Goal: Task Accomplishment & Management: Manage account settings

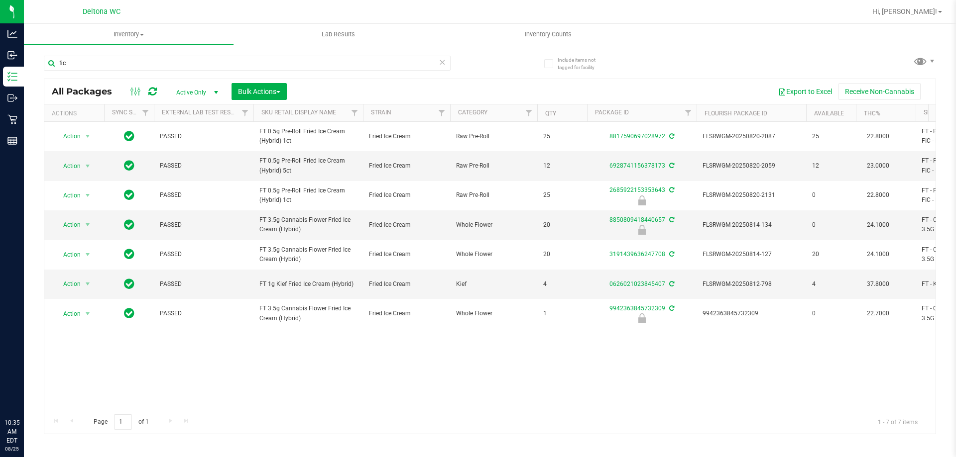
click at [132, 69] on input "fic" at bounding box center [247, 63] width 407 height 15
type input "wzl"
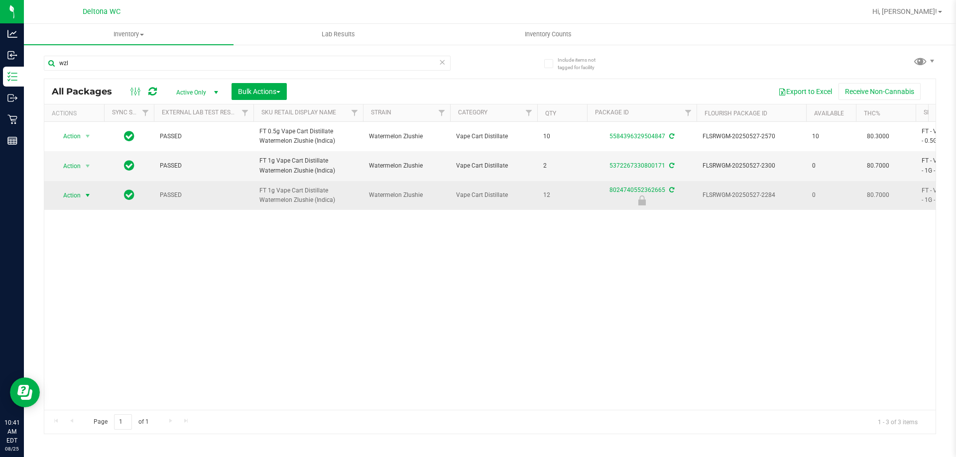
click at [82, 199] on span "select" at bounding box center [88, 196] width 12 height 14
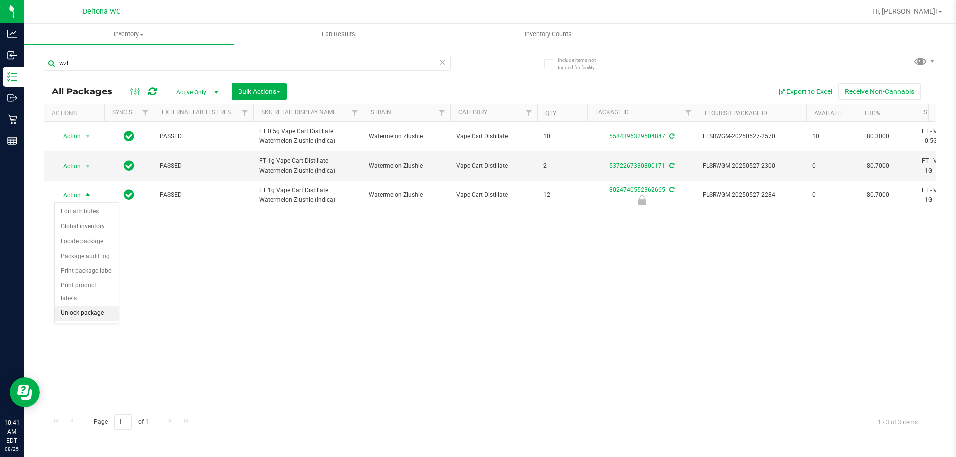
click at [268, 293] on div "Action Action Adjust qty Create package Edit attributes Global inventory Locate…" at bounding box center [489, 266] width 891 height 288
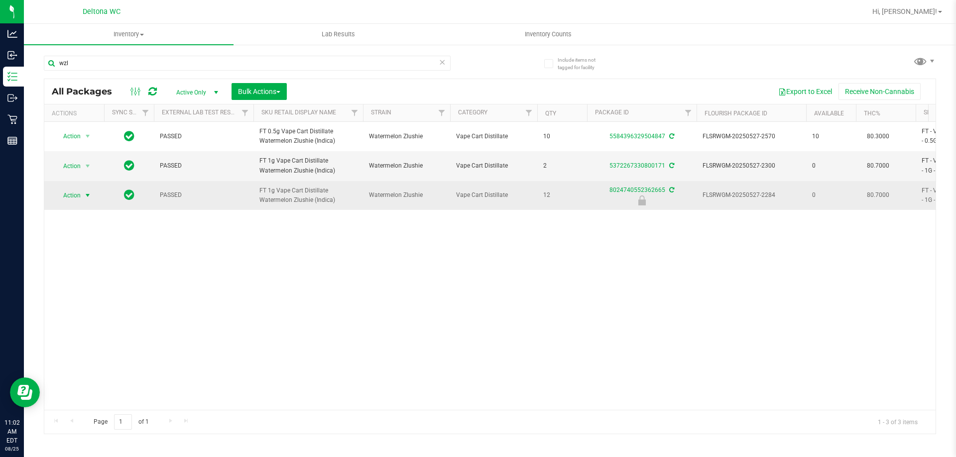
click at [79, 198] on span "Action" at bounding box center [67, 196] width 27 height 14
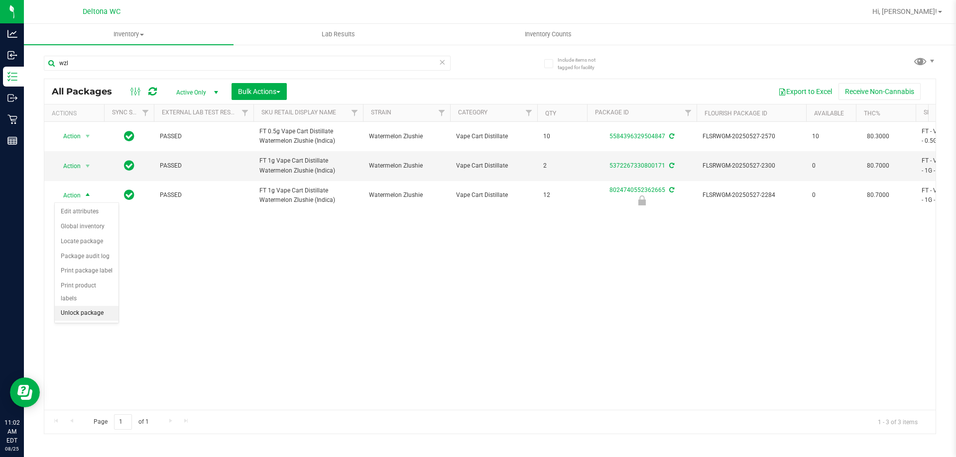
click at [76, 306] on li "Unlock package" at bounding box center [87, 313] width 64 height 15
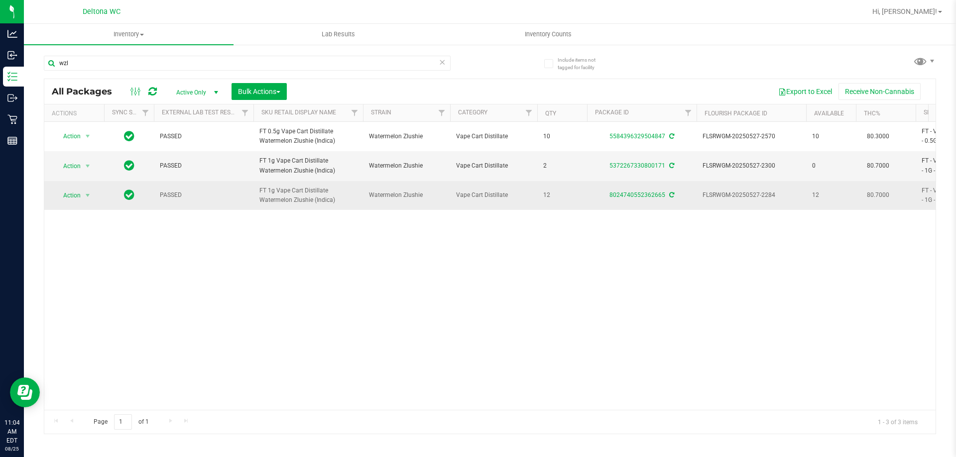
click at [83, 197] on span "select" at bounding box center [88, 196] width 12 height 14
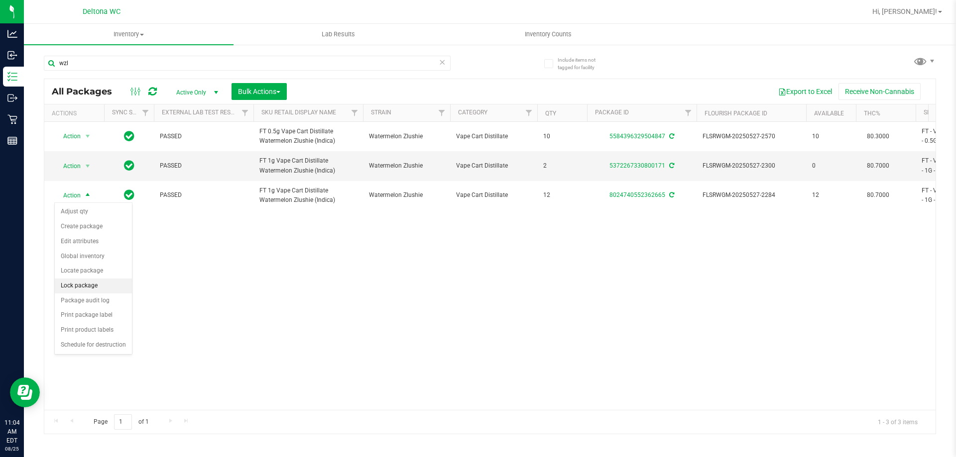
click at [103, 285] on li "Lock package" at bounding box center [93, 286] width 77 height 15
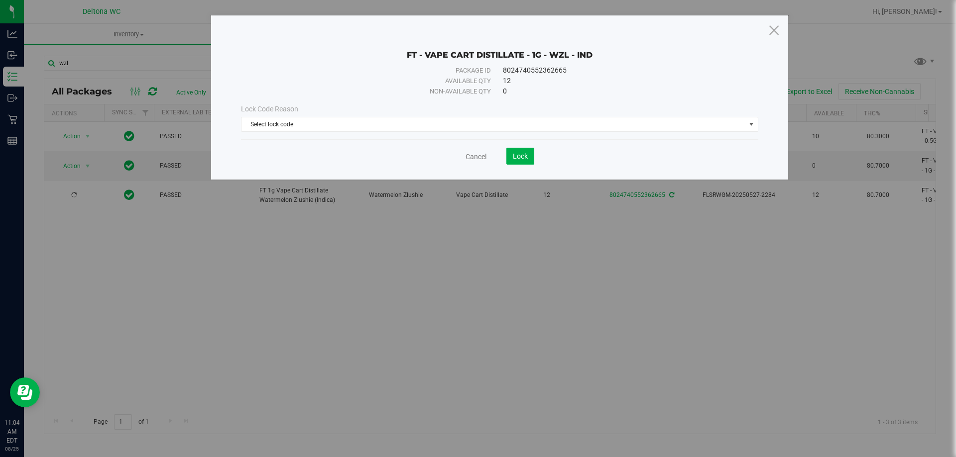
click at [518, 115] on div "Lock Code Reason Select lock code Select lock code Newly Received Administrativ…" at bounding box center [499, 118] width 532 height 28
click at [514, 125] on span "Select lock code" at bounding box center [493, 124] width 504 height 14
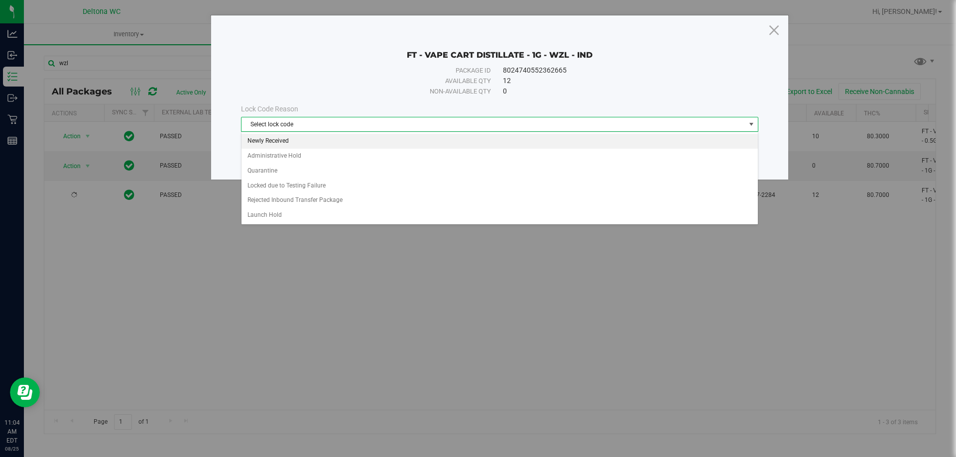
click at [337, 139] on li "Newly Received" at bounding box center [499, 141] width 516 height 15
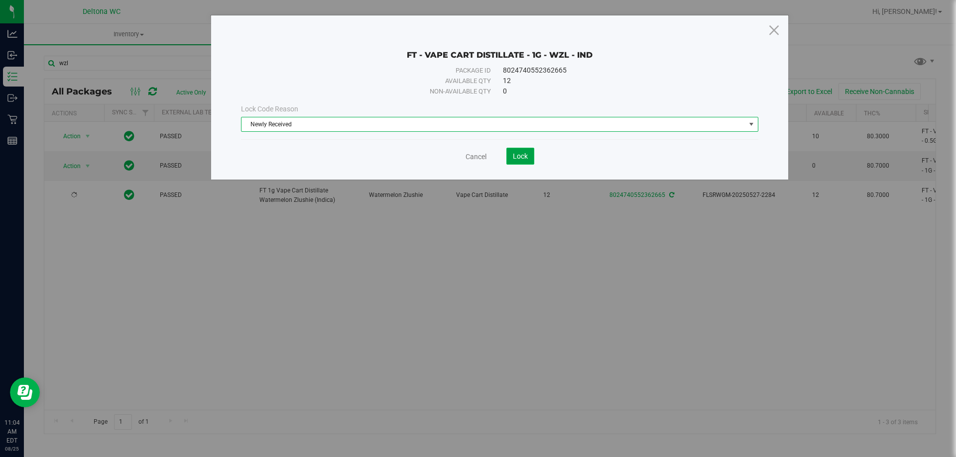
click at [514, 148] on button "Lock" at bounding box center [520, 156] width 28 height 17
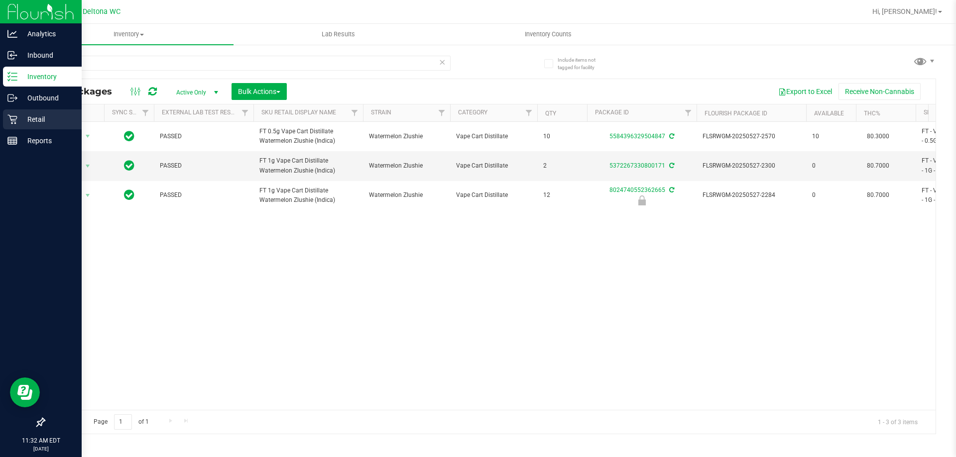
click at [18, 122] on p "Retail" at bounding box center [47, 119] width 60 height 12
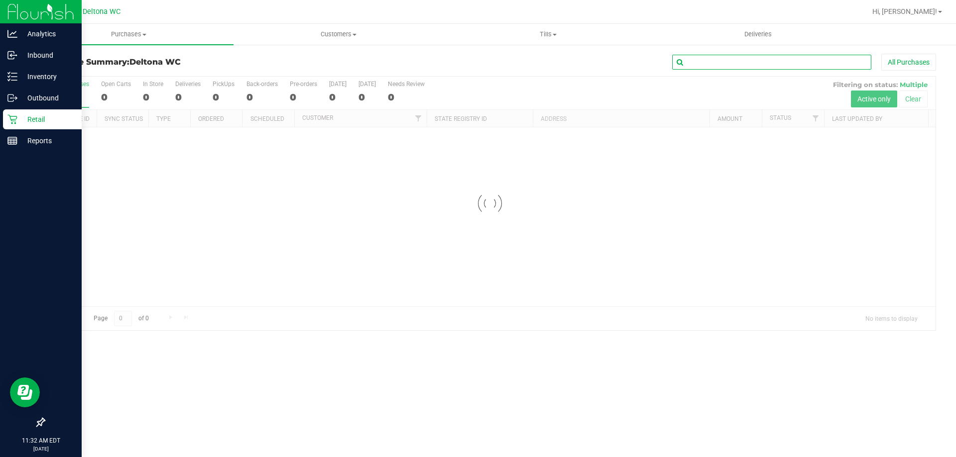
click at [719, 62] on input "text" at bounding box center [771, 62] width 199 height 15
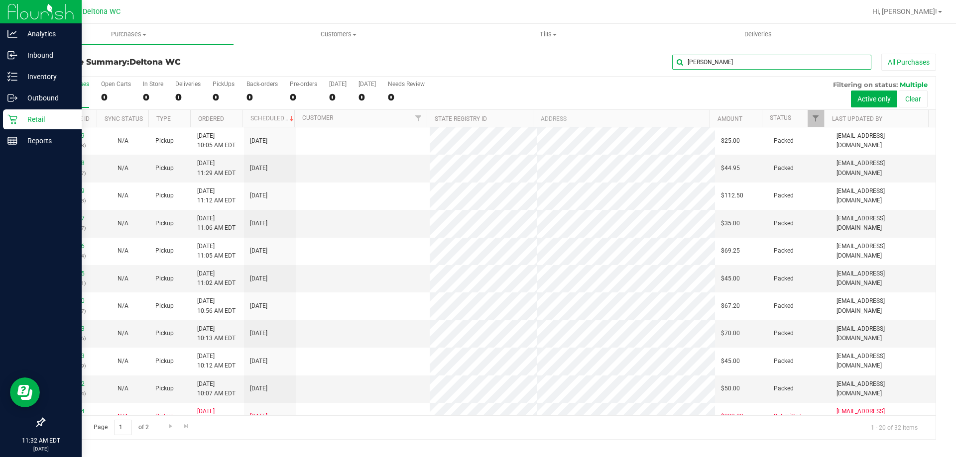
type input "eileen"
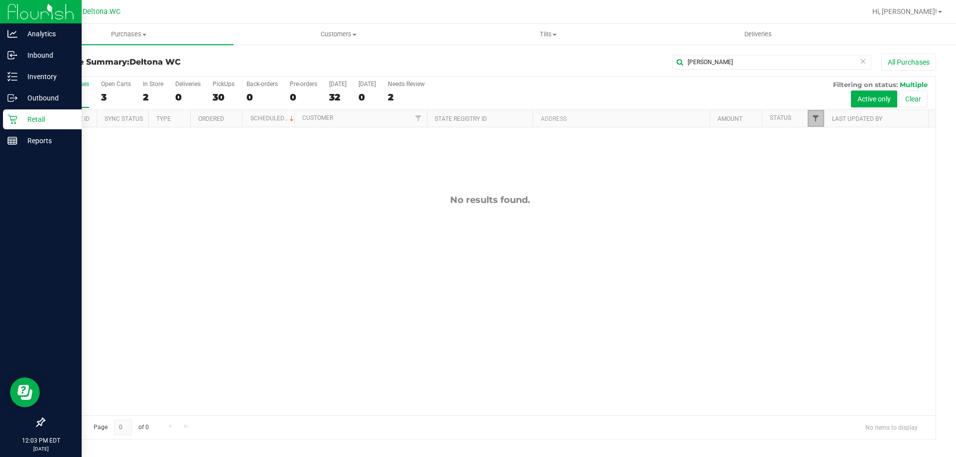
click at [812, 119] on span "Filter" at bounding box center [815, 118] width 8 height 8
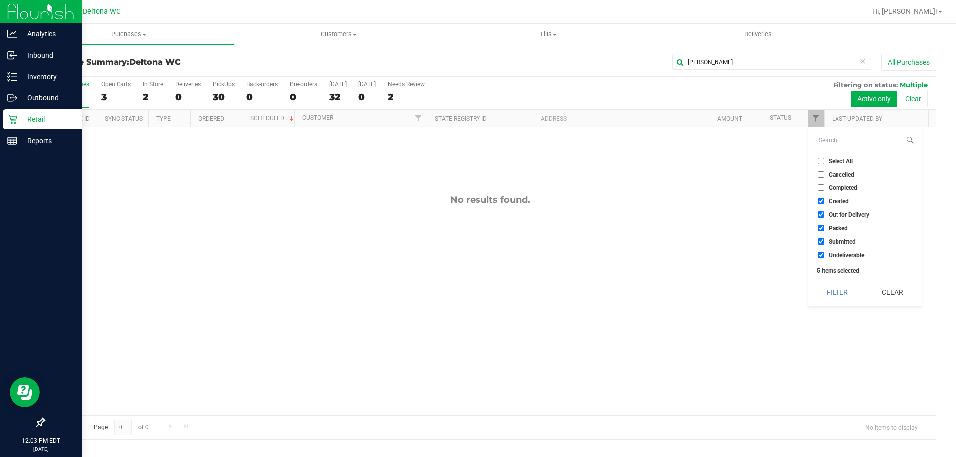
click at [835, 156] on li "Select All" at bounding box center [864, 161] width 103 height 10
click at [860, 63] on icon at bounding box center [862, 61] width 7 height 12
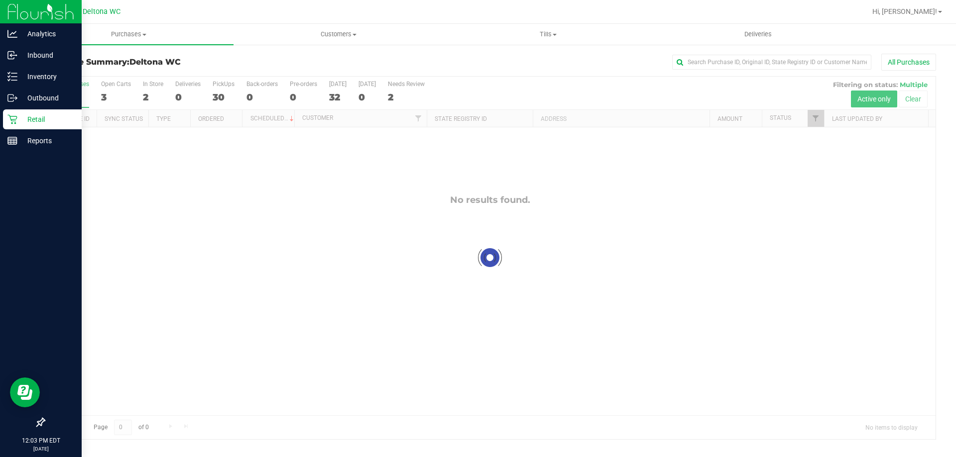
checkbox input "true"
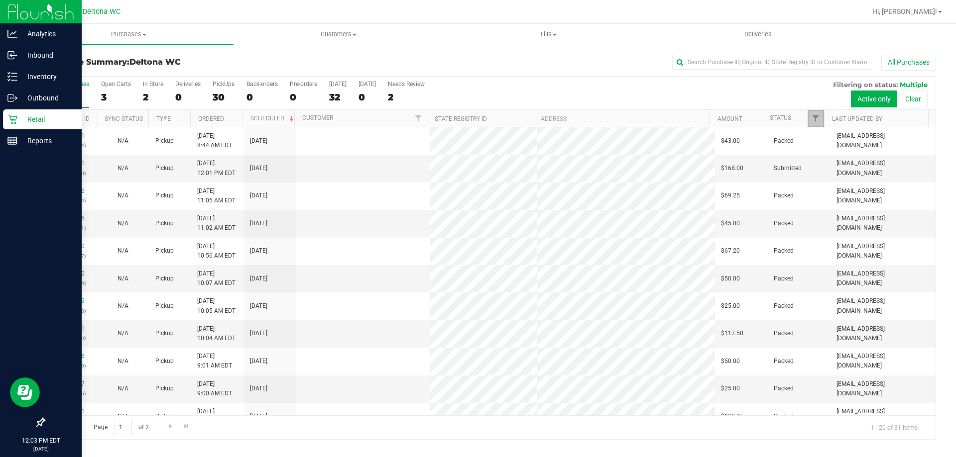
click at [814, 118] on span "Filter" at bounding box center [815, 118] width 8 height 8
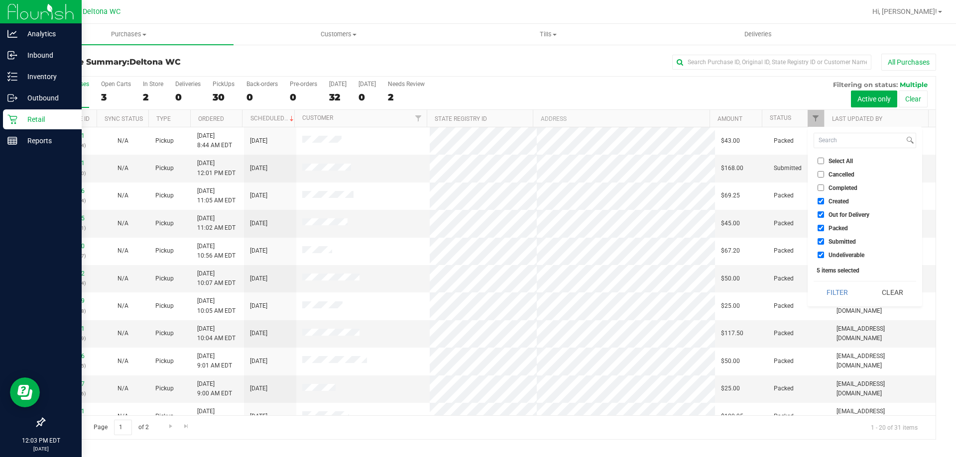
click at [831, 161] on span "Select All" at bounding box center [840, 161] width 24 height 6
click at [824, 161] on input "Select All" at bounding box center [820, 161] width 6 height 6
checkbox input "true"
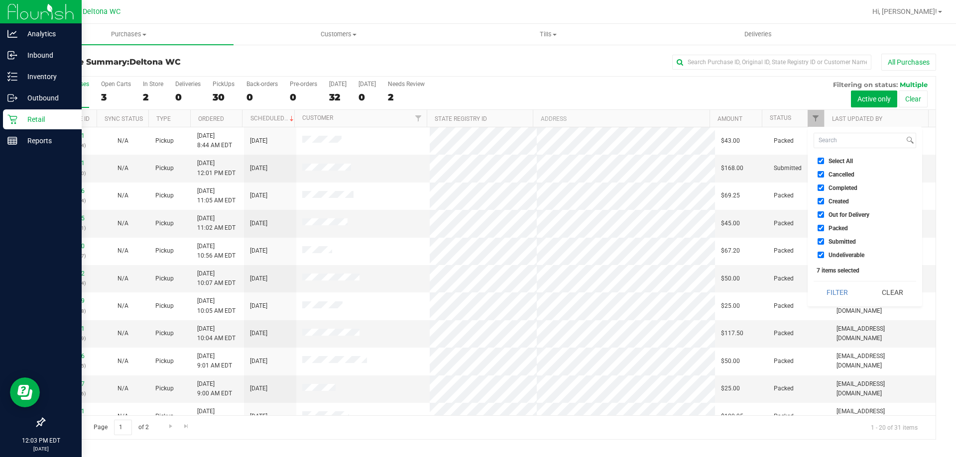
click at [831, 162] on span "Select All" at bounding box center [840, 161] width 24 height 6
click at [824, 162] on input "Select All" at bounding box center [820, 161] width 6 height 6
checkbox input "false"
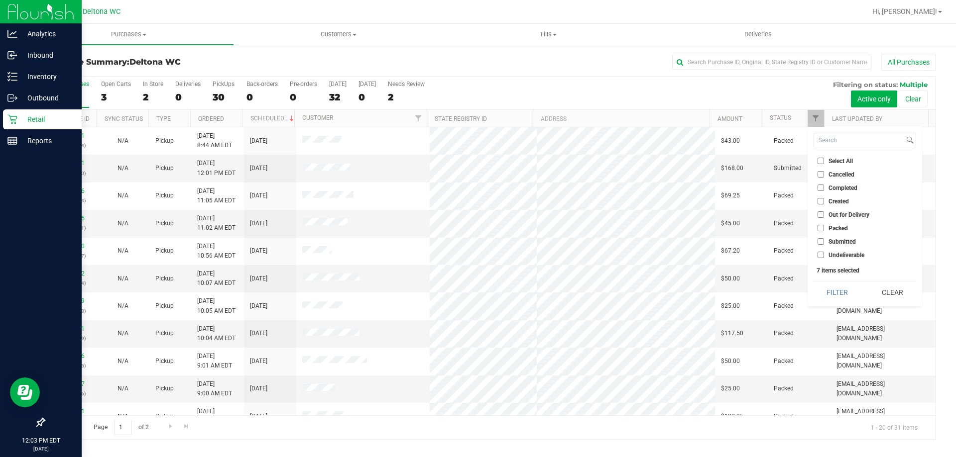
checkbox input "false"
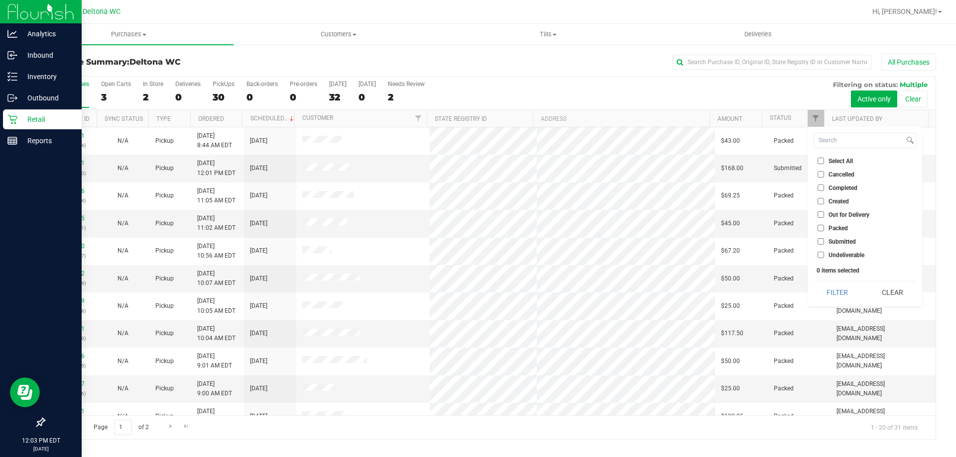
click at [841, 239] on span "Submitted" at bounding box center [841, 242] width 27 height 6
click at [824, 238] on input "Submitted" at bounding box center [820, 241] width 6 height 6
checkbox input "true"
click at [845, 282] on button "Filter" at bounding box center [837, 293] width 48 height 22
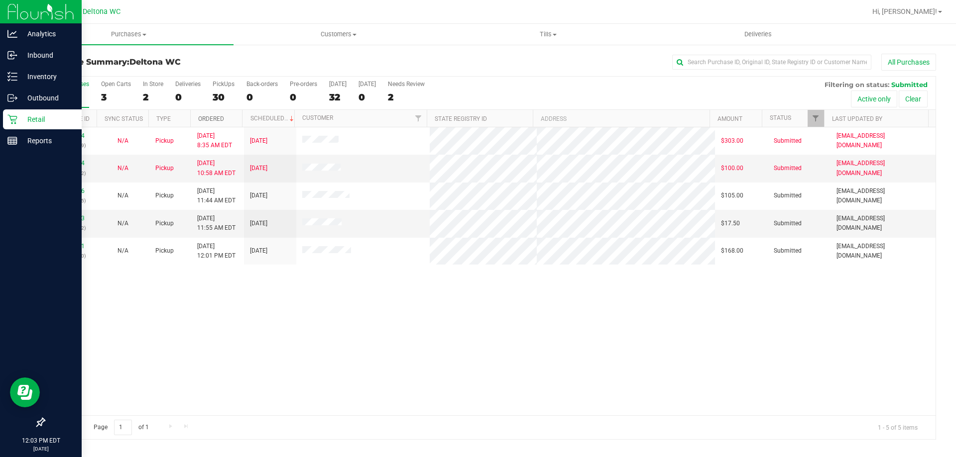
click at [199, 115] on link "Ordered" at bounding box center [211, 118] width 26 height 7
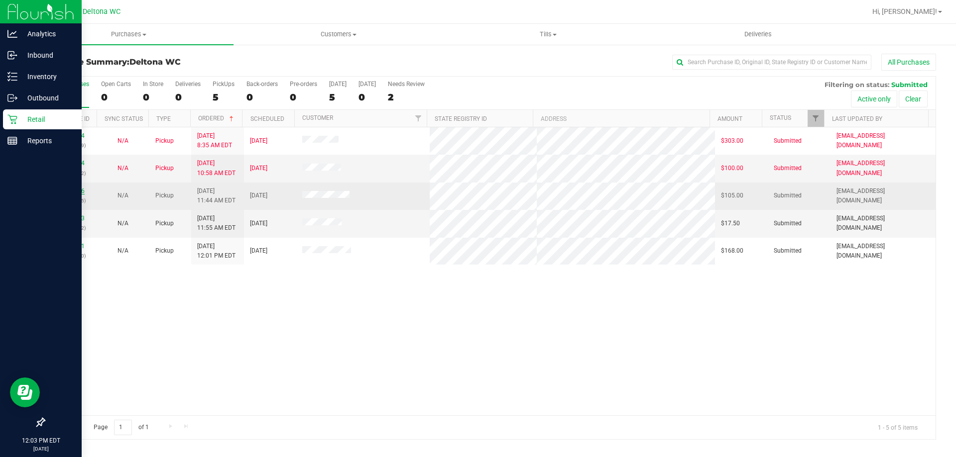
click at [65, 189] on link "11843196" at bounding box center [71, 191] width 28 height 7
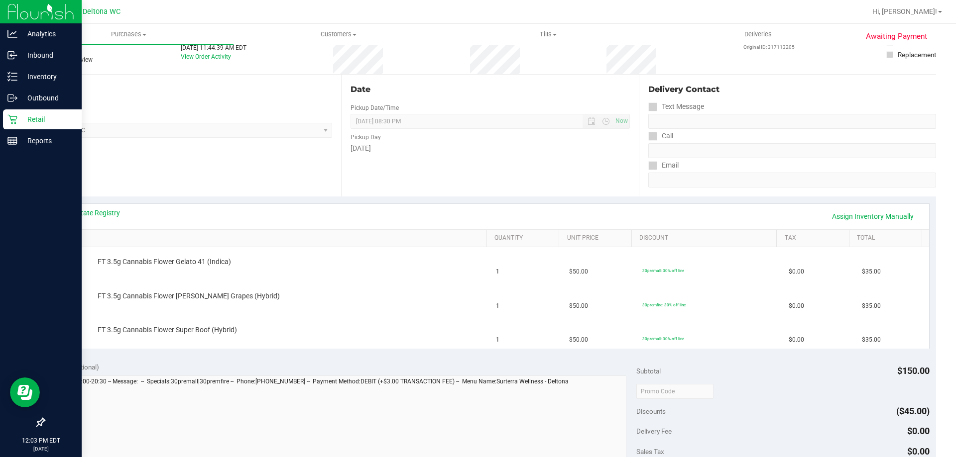
scroll to position [100, 0]
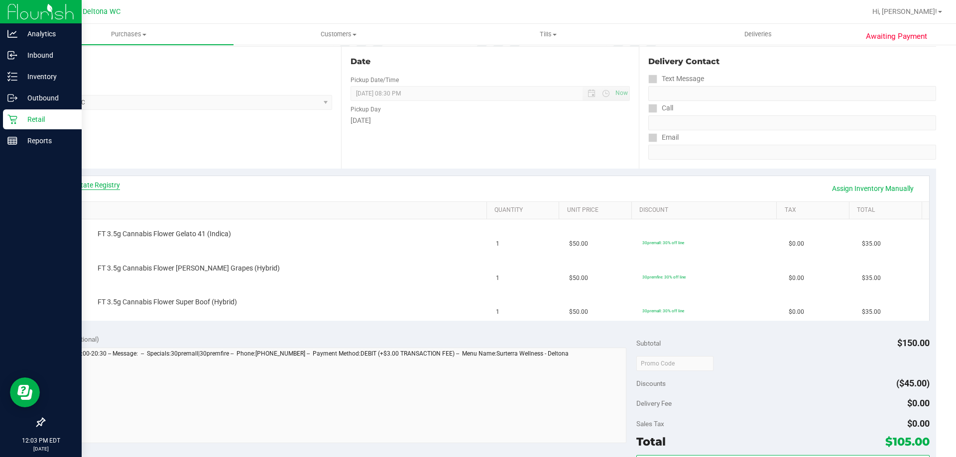
click at [80, 187] on link "View State Registry" at bounding box center [90, 185] width 60 height 10
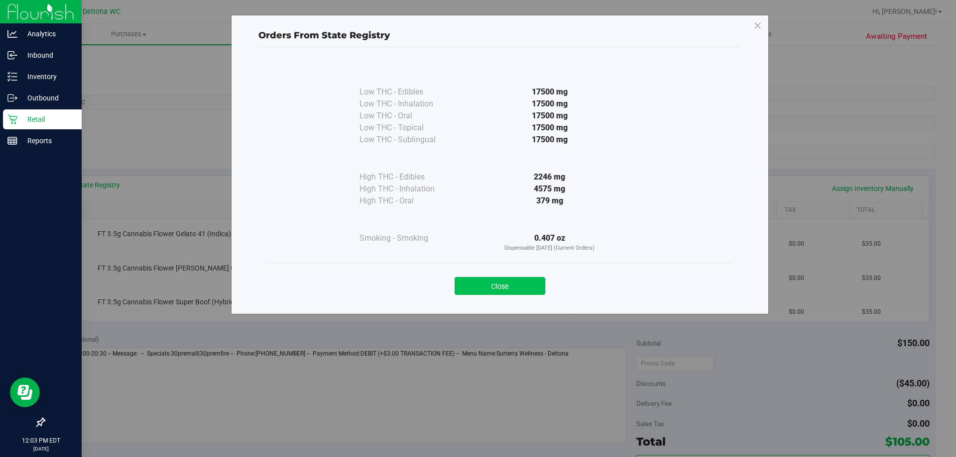
click at [481, 284] on button "Close" at bounding box center [499, 286] width 91 height 18
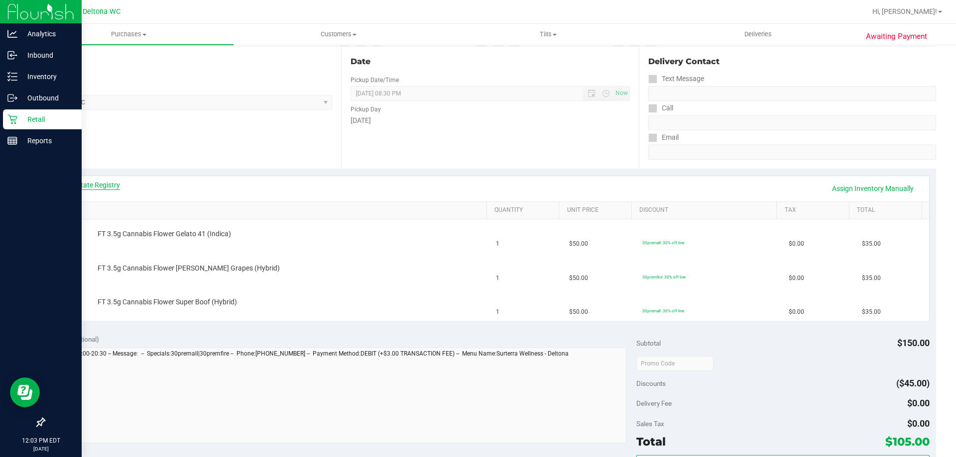
click at [99, 186] on link "View State Registry" at bounding box center [90, 185] width 60 height 10
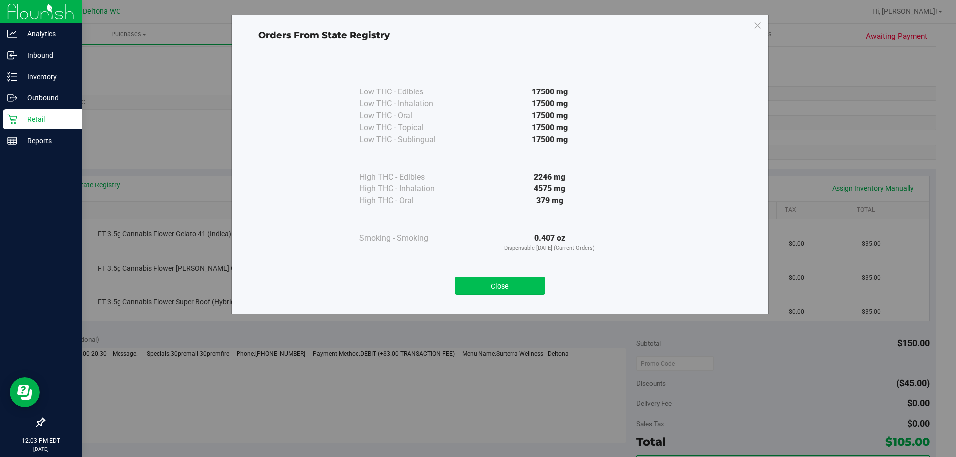
click at [478, 286] on button "Close" at bounding box center [499, 286] width 91 height 18
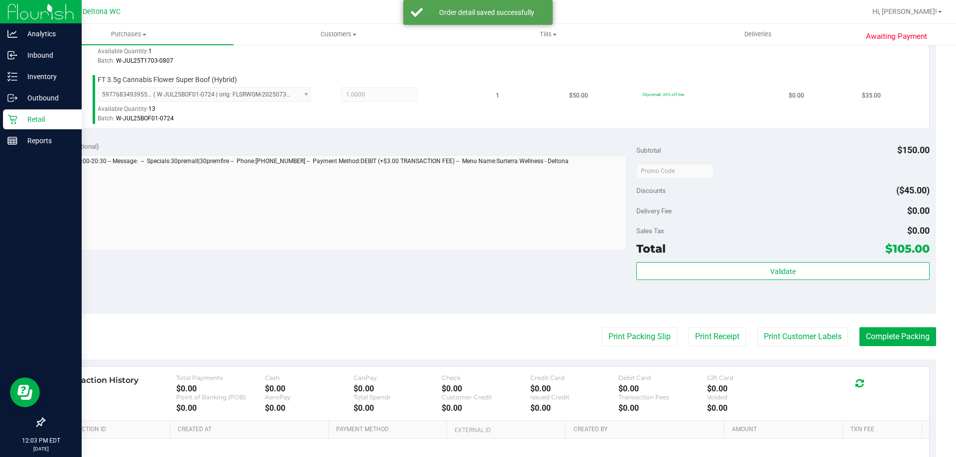
scroll to position [448, 0]
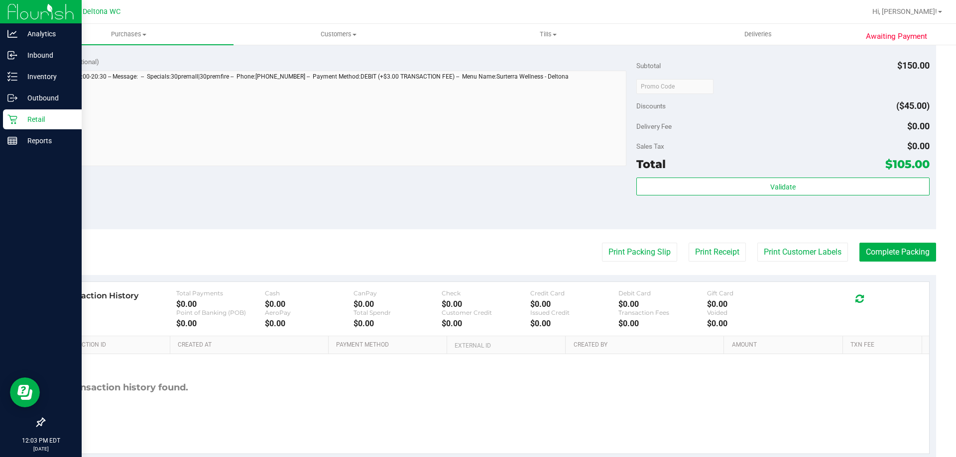
click at [861, 173] on div "Total $105.00" at bounding box center [782, 164] width 293 height 18
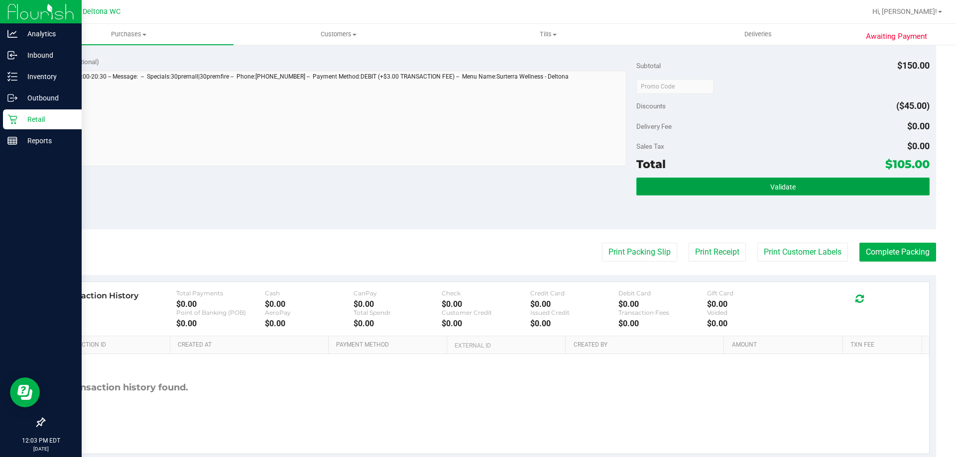
click at [860, 180] on button "Validate" at bounding box center [782, 187] width 293 height 18
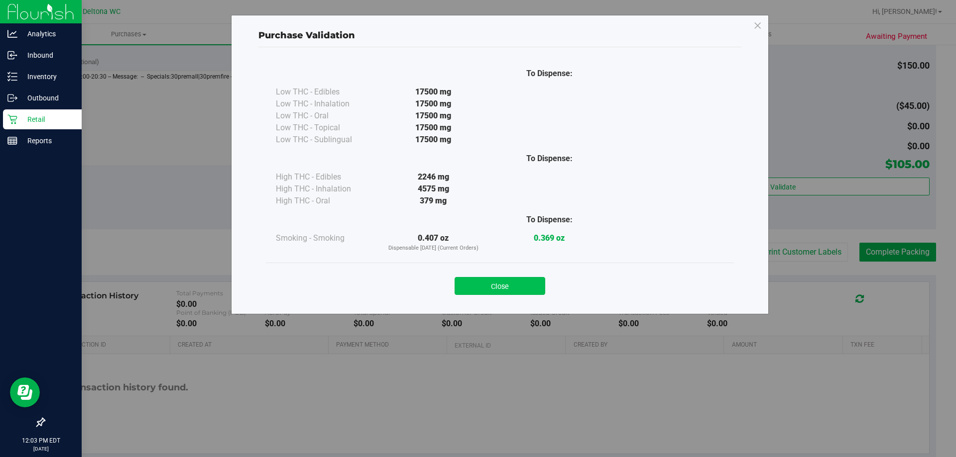
click at [507, 282] on button "Close" at bounding box center [499, 286] width 91 height 18
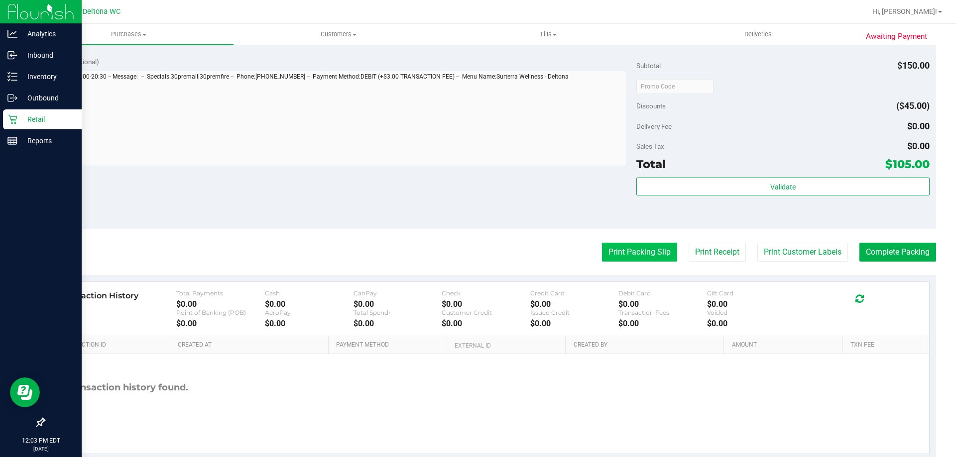
click at [634, 256] on button "Print Packing Slip" at bounding box center [639, 252] width 75 height 19
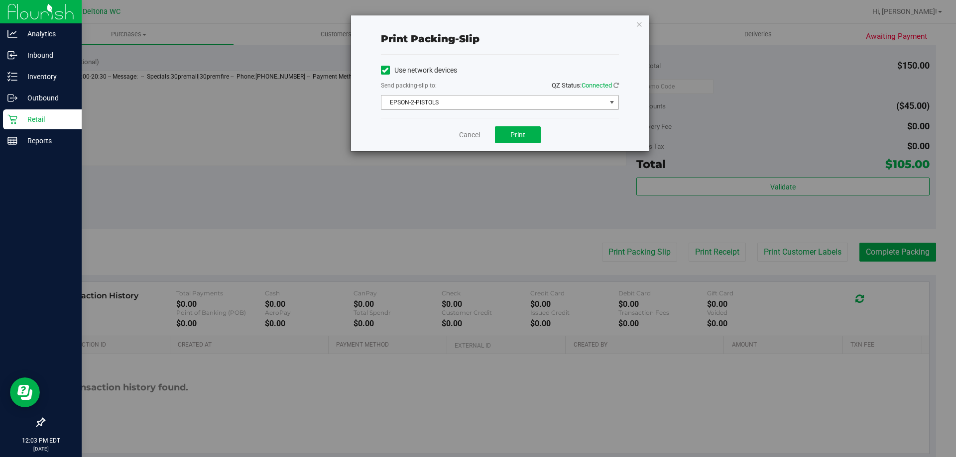
click at [477, 94] on div "Use network devices Send packing-slip to: QZ Status: Connected EPSON-2-PISTOLS …" at bounding box center [500, 86] width 238 height 47
click at [476, 104] on span "EPSON-2-PISTOLS" at bounding box center [493, 103] width 224 height 14
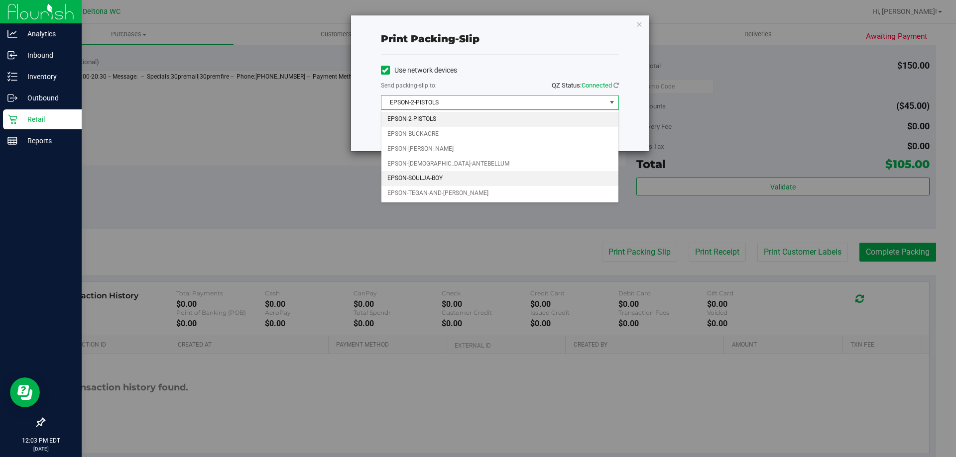
click at [416, 180] on li "EPSON-SOULJA-BOY" at bounding box center [499, 178] width 237 height 15
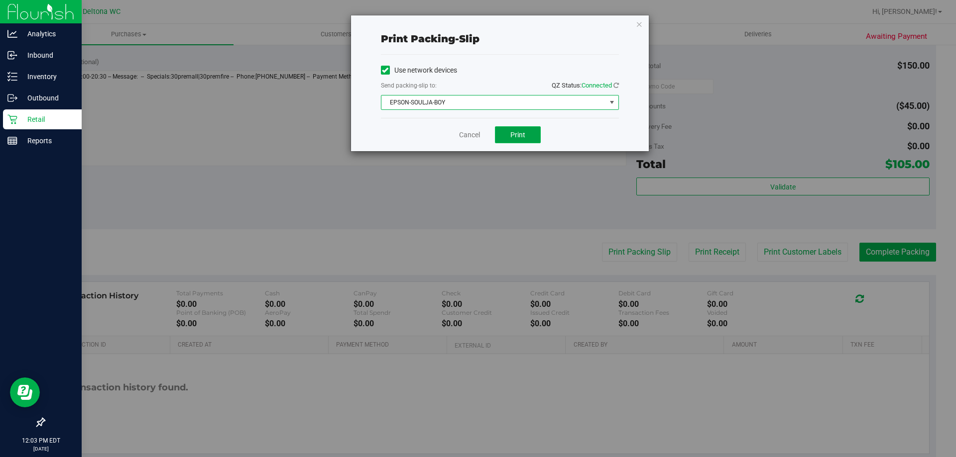
click at [527, 126] on button "Print" at bounding box center [518, 134] width 46 height 17
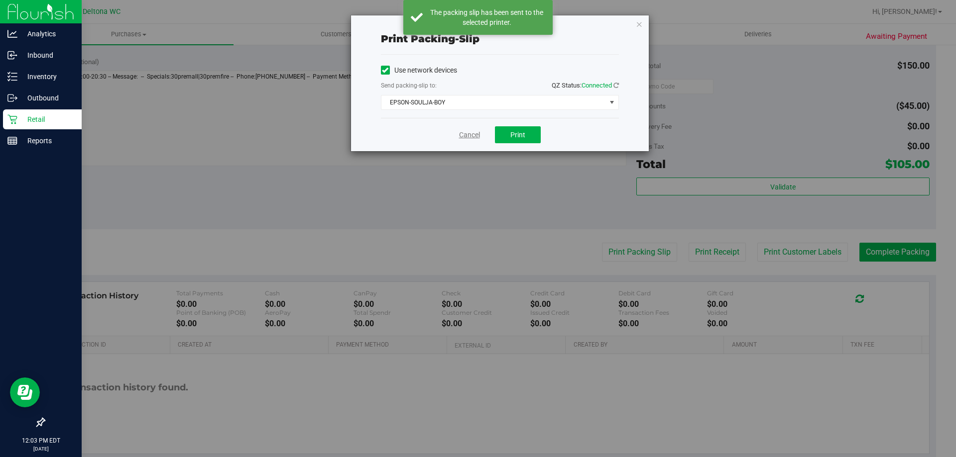
click at [463, 135] on link "Cancel" at bounding box center [469, 135] width 21 height 10
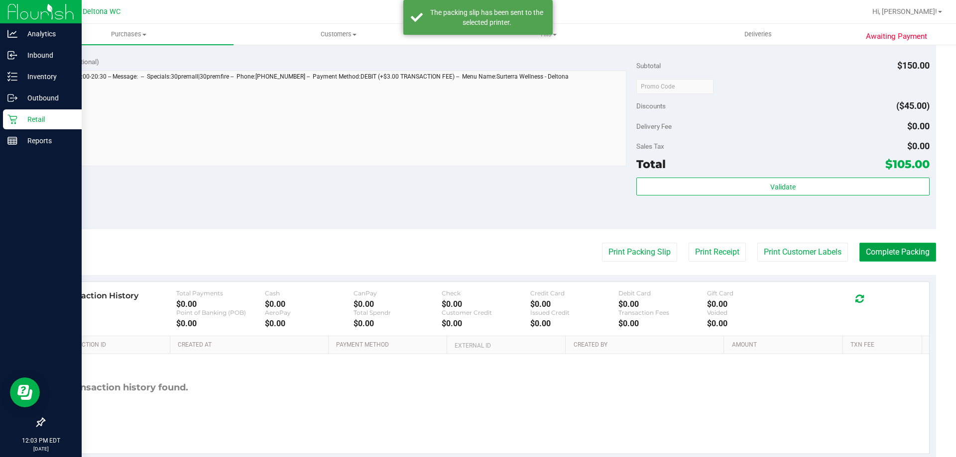
click at [904, 259] on button "Complete Packing" at bounding box center [897, 252] width 77 height 19
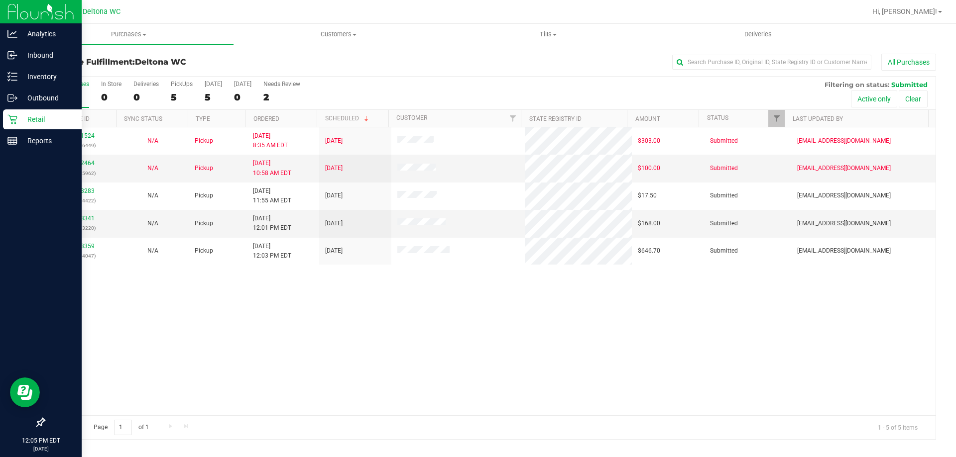
click at [300, 121] on th "Ordered" at bounding box center [281, 118] width 72 height 17
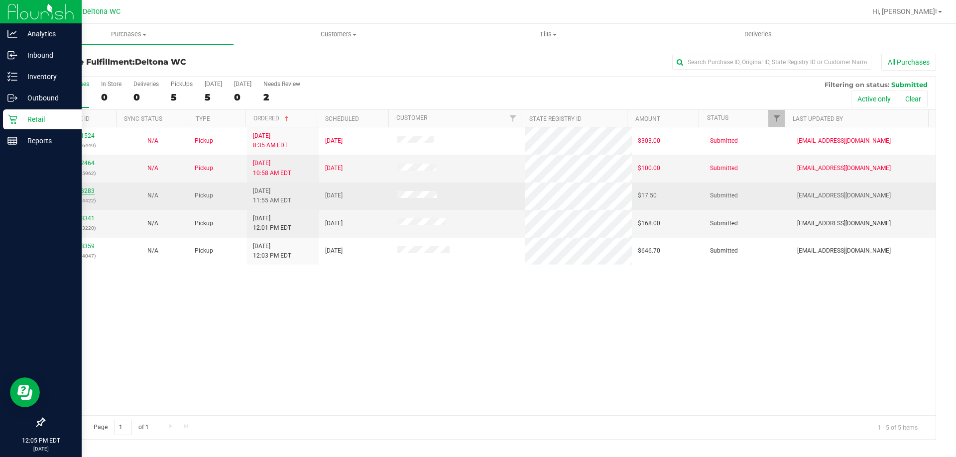
click at [90, 193] on link "11843283" at bounding box center [81, 191] width 28 height 7
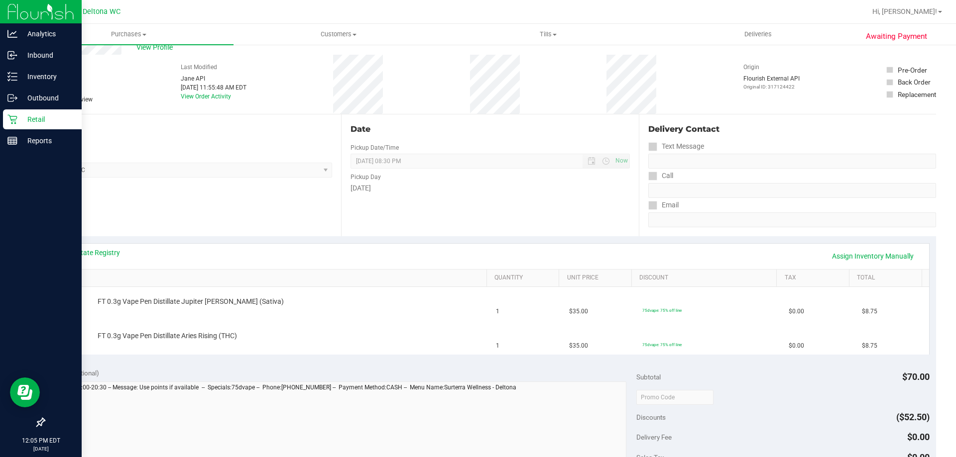
scroll to position [50, 0]
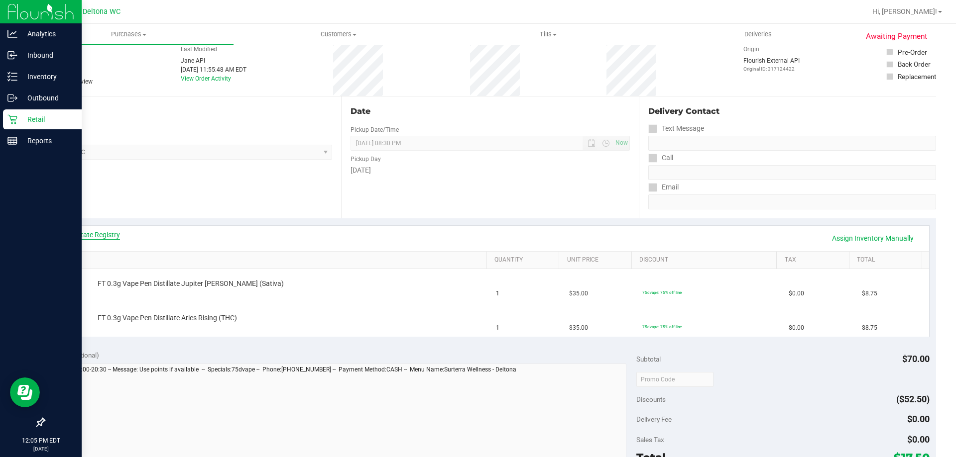
click at [106, 239] on link "View State Registry" at bounding box center [90, 235] width 60 height 10
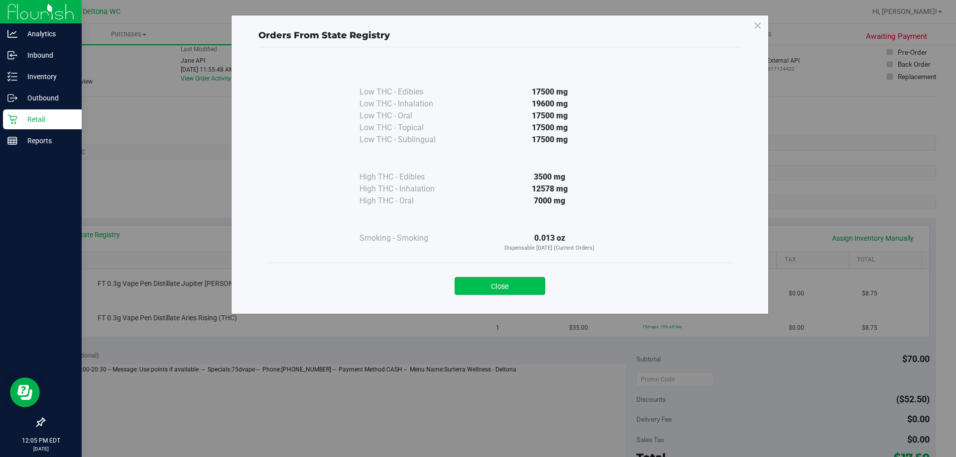
click at [515, 284] on button "Close" at bounding box center [499, 286] width 91 height 18
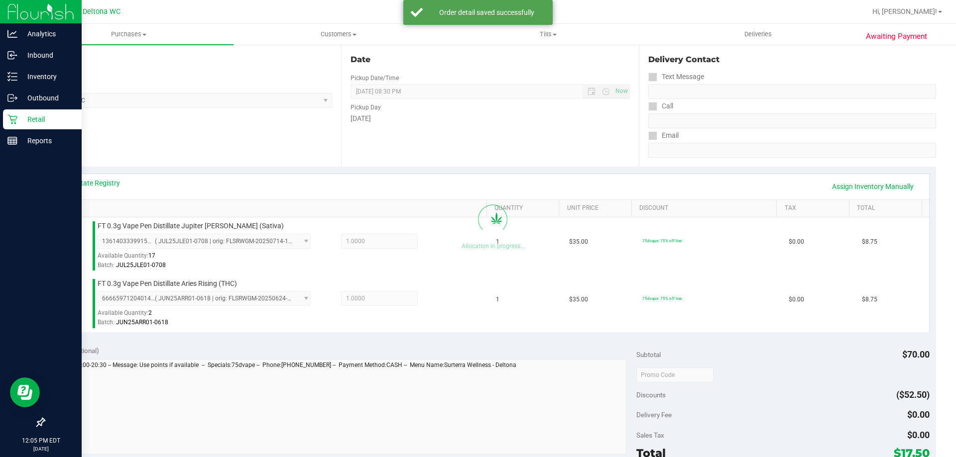
scroll to position [149, 0]
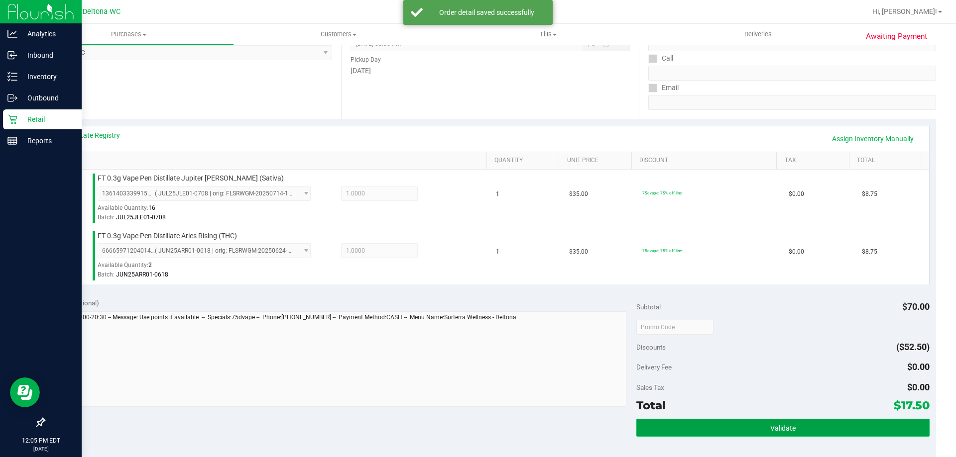
click at [826, 423] on button "Validate" at bounding box center [782, 428] width 293 height 18
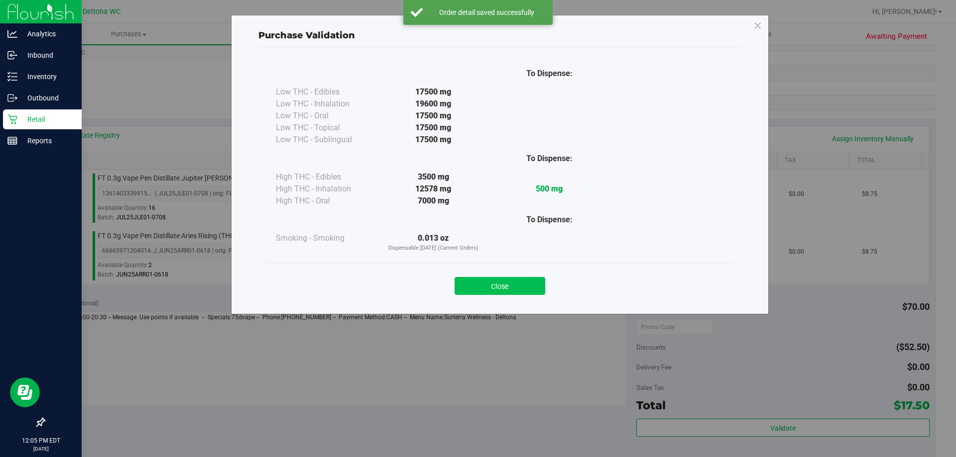
click at [502, 294] on button "Close" at bounding box center [499, 286] width 91 height 18
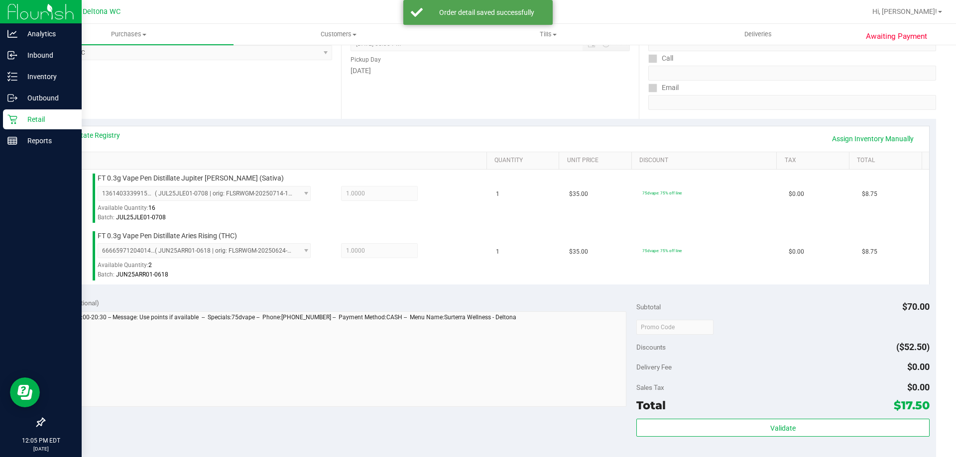
click at [504, 291] on div "View State Registry Assign Inventory Manually SKU Quantity Unit Price Discount …" at bounding box center [490, 205] width 892 height 172
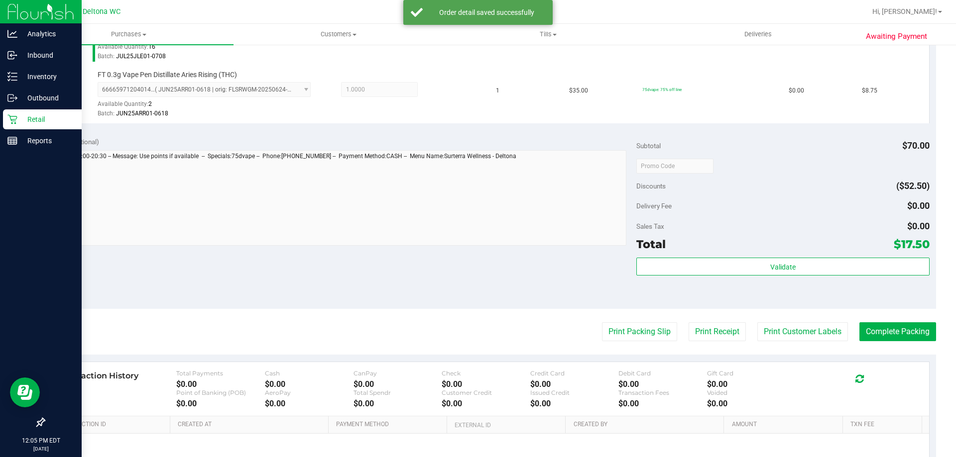
scroll to position [398, 0]
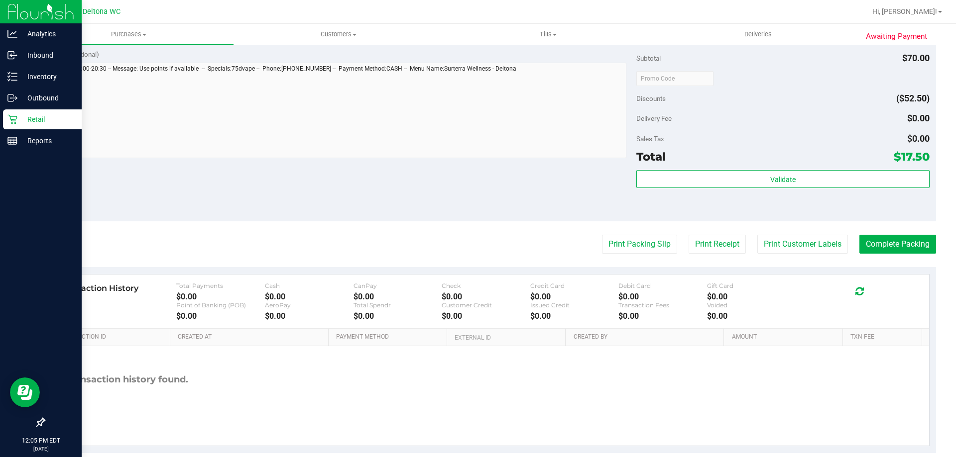
click at [620, 259] on purchase-details "Back Edit Purchase Cancel Purchase View Profile # 11843283 BioTrack ID: - Submi…" at bounding box center [490, 55] width 892 height 798
click at [622, 251] on button "Print Packing Slip" at bounding box center [639, 244] width 75 height 19
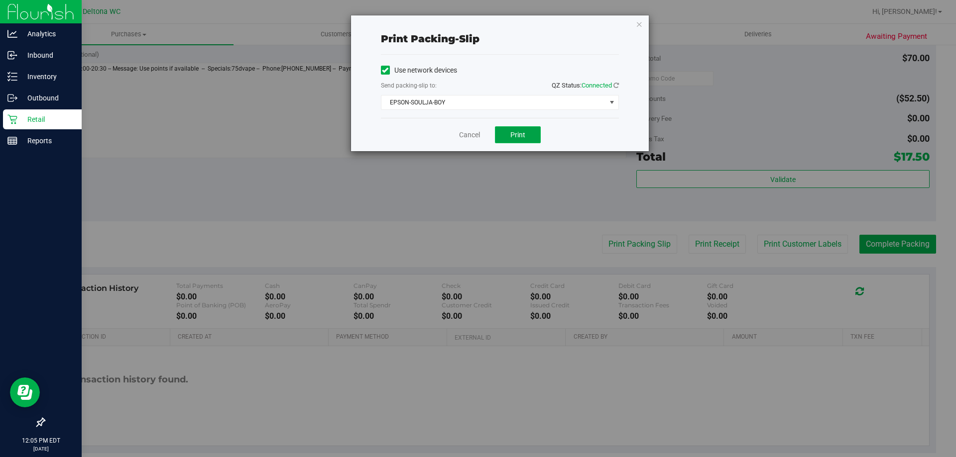
click at [507, 127] on button "Print" at bounding box center [518, 134] width 46 height 17
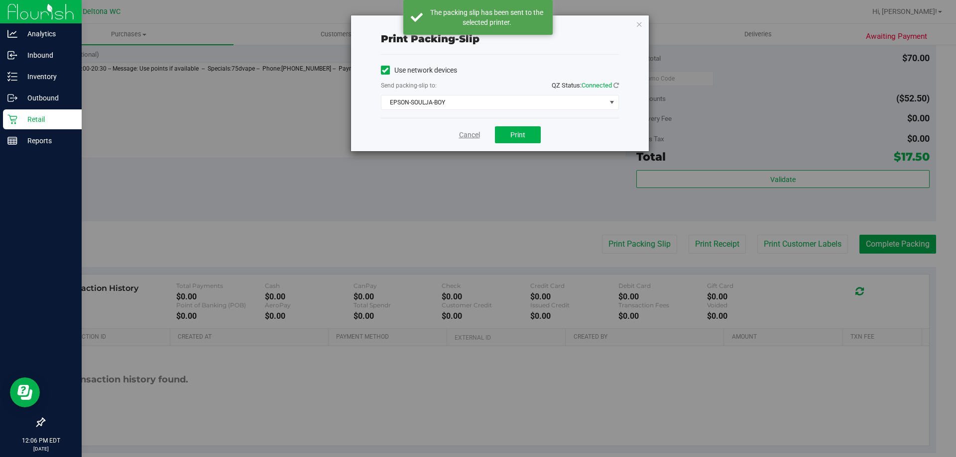
click at [473, 135] on link "Cancel" at bounding box center [469, 135] width 21 height 10
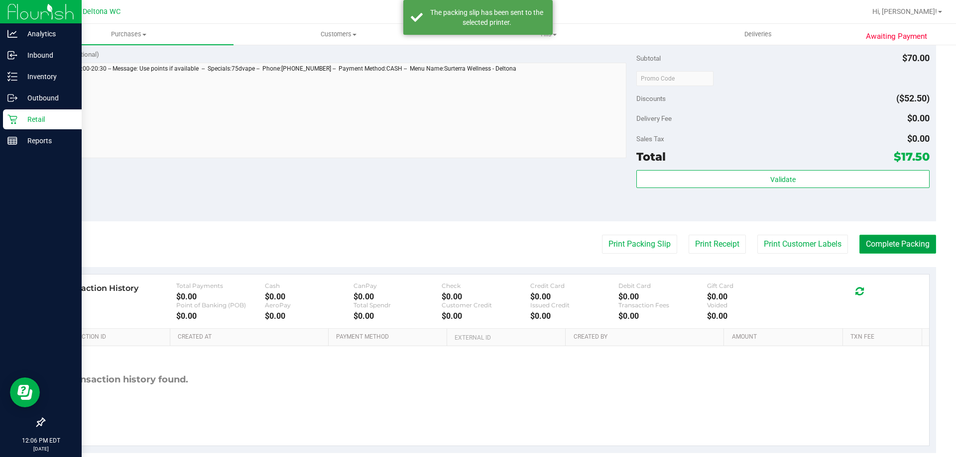
click at [908, 241] on button "Complete Packing" at bounding box center [897, 244] width 77 height 19
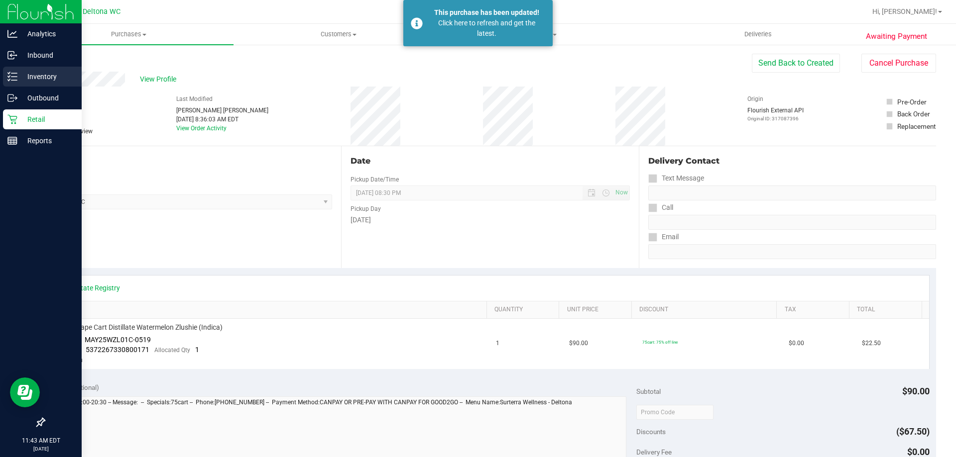
click at [20, 77] on p "Inventory" at bounding box center [47, 77] width 60 height 12
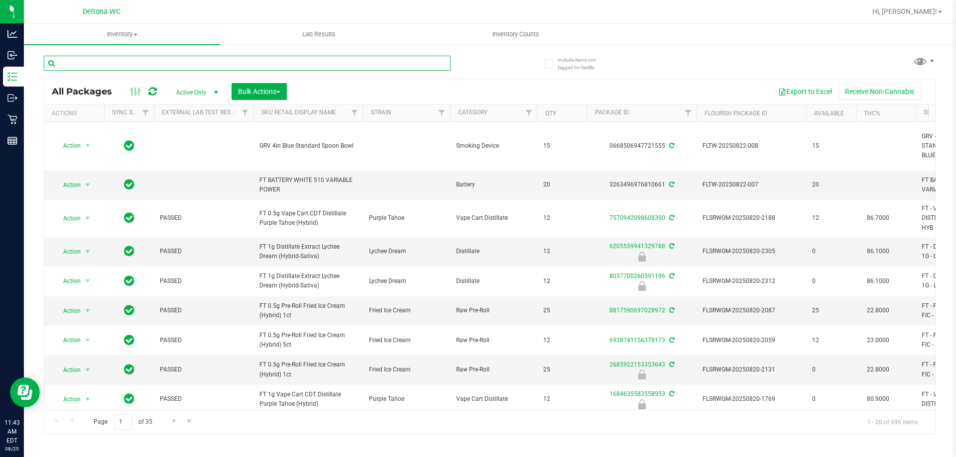
click at [105, 64] on input "text" at bounding box center [247, 63] width 407 height 15
type input "grav"
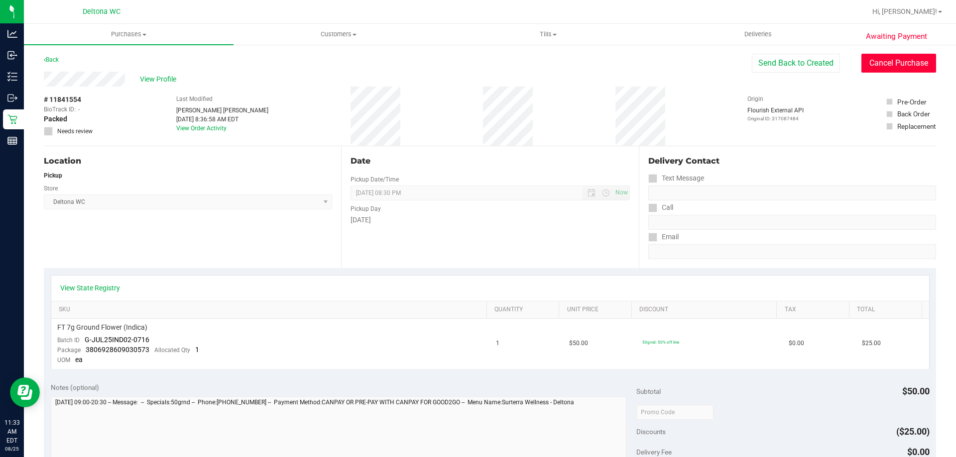
click at [888, 62] on button "Cancel Purchase" at bounding box center [898, 63] width 75 height 19
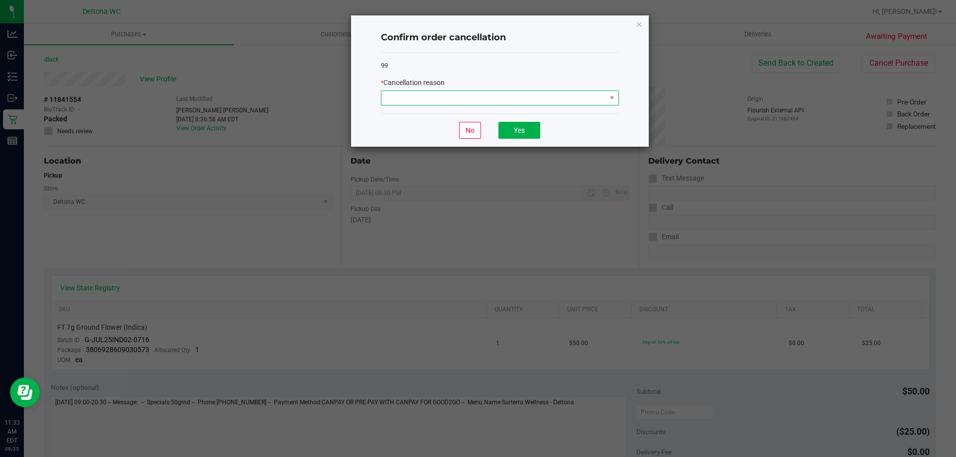
click at [449, 91] on span at bounding box center [493, 98] width 224 height 14
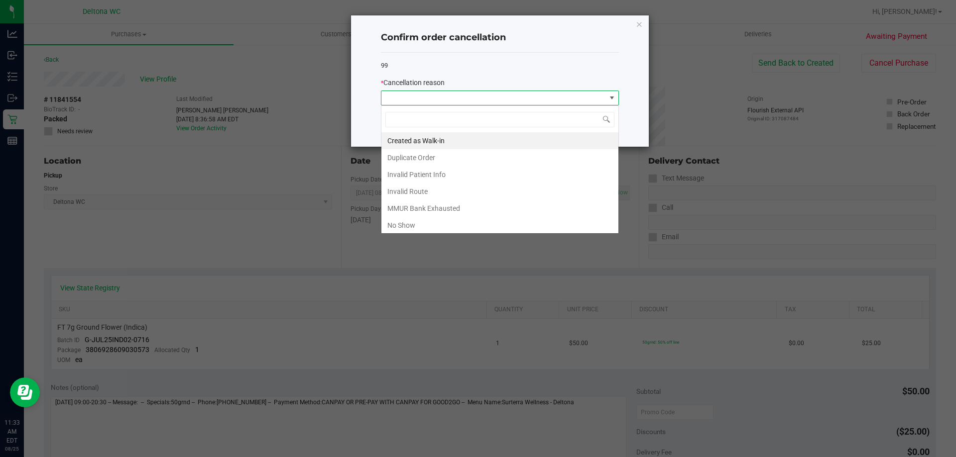
scroll to position [15, 238]
click at [414, 153] on li "Duplicate Order" at bounding box center [499, 157] width 237 height 17
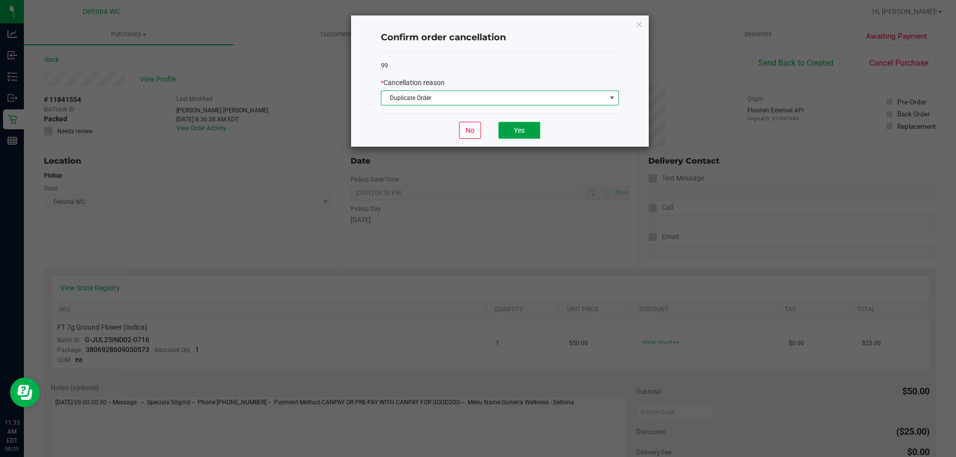
click at [512, 129] on button "Yes" at bounding box center [519, 130] width 42 height 17
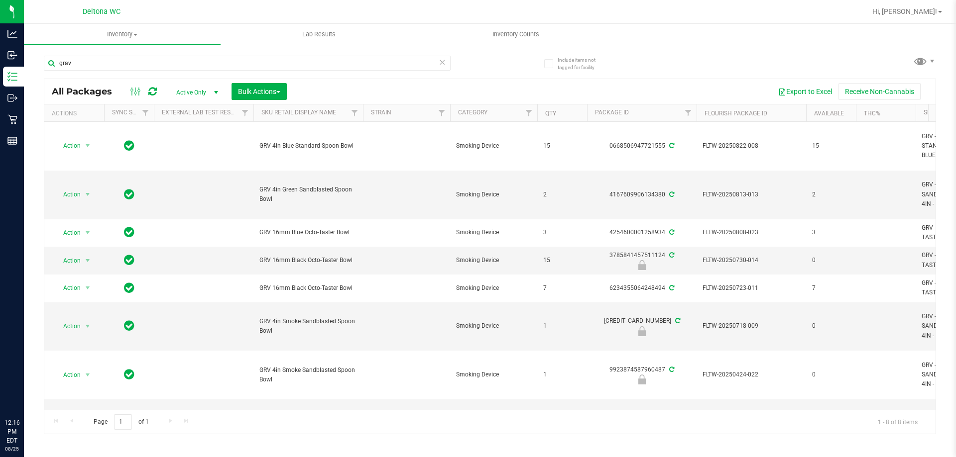
click at [224, 69] on input "grav" at bounding box center [247, 63] width 407 height 15
click at [224, 70] on input "grav" at bounding box center [247, 63] width 407 height 15
type input "e"
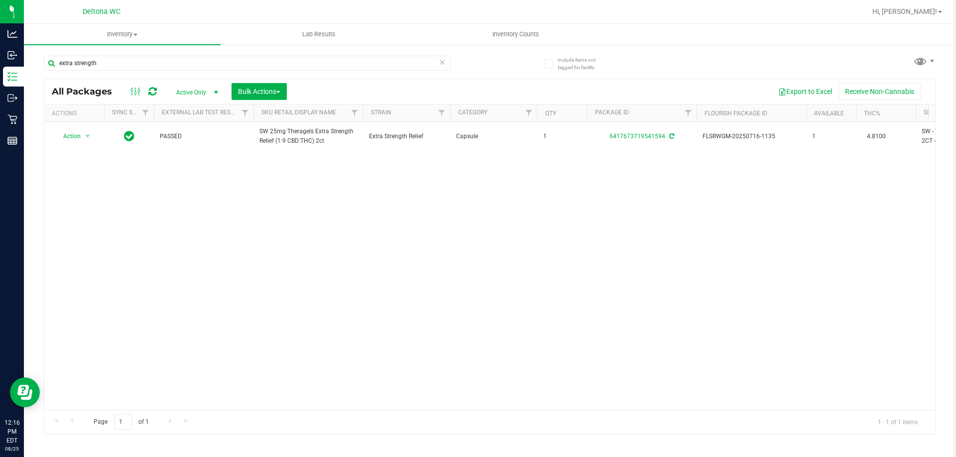
click at [436, 162] on div "Action Action Adjust qty Create package Edit attributes Global inventory Locate…" at bounding box center [489, 266] width 891 height 288
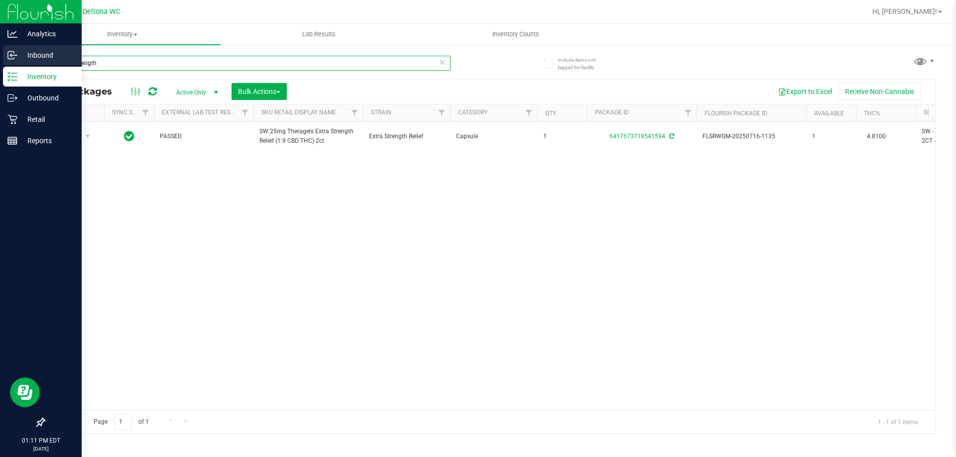
drag, startPoint x: 146, startPoint y: 60, endPoint x: 0, endPoint y: 61, distance: 146.3
click at [0, 61] on div "Analytics Inbound Inventory Outbound Retail Reports 01:11 PM EDT 08/25/2025 08/…" at bounding box center [478, 228] width 956 height 457
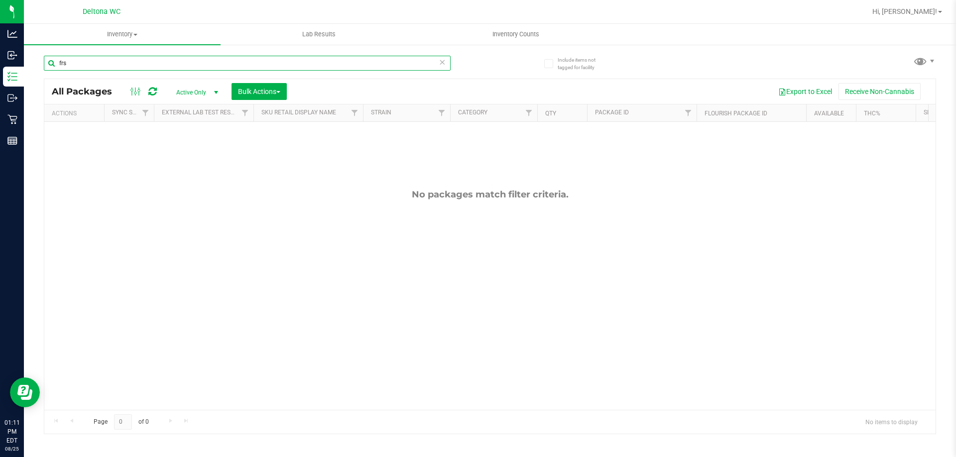
type input "frs"
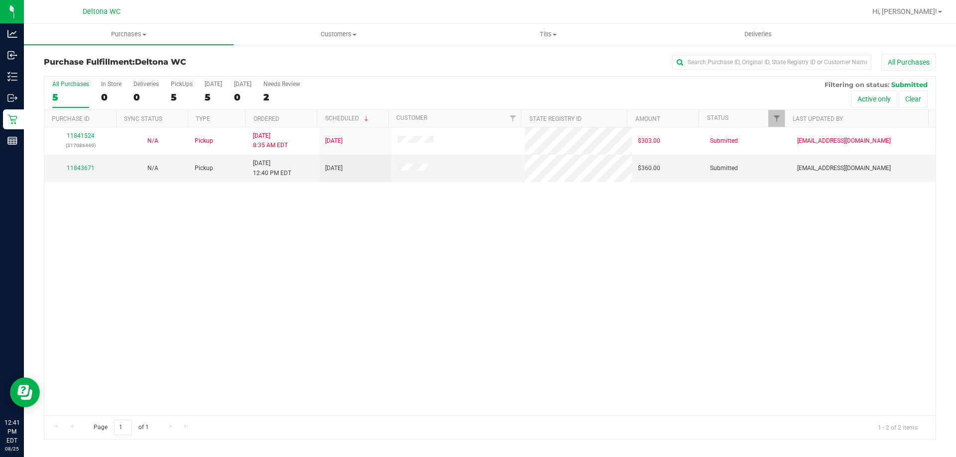
click at [247, 325] on div "11841524 (317086449) N/A Pickup 8/25/2025 8:35 AM EDT 8/25/2025 $303.00 Submitt…" at bounding box center [489, 271] width 891 height 288
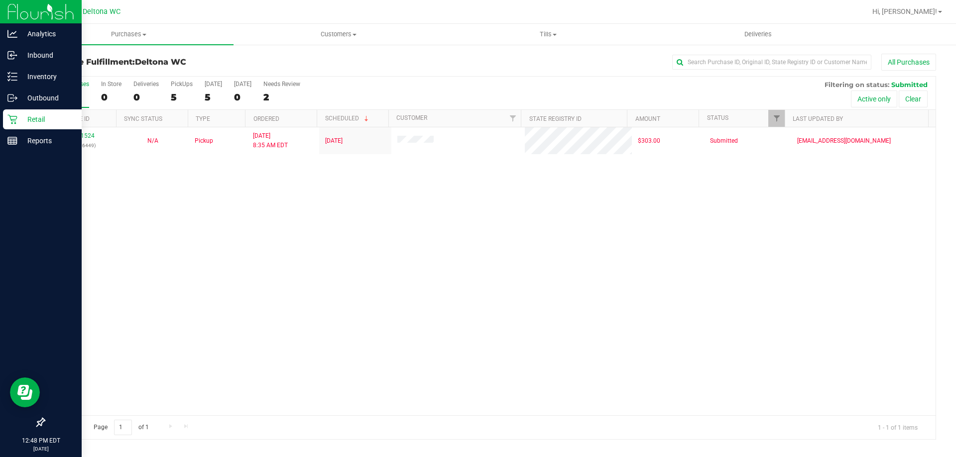
click at [36, 127] on div "Retail" at bounding box center [42, 120] width 79 height 20
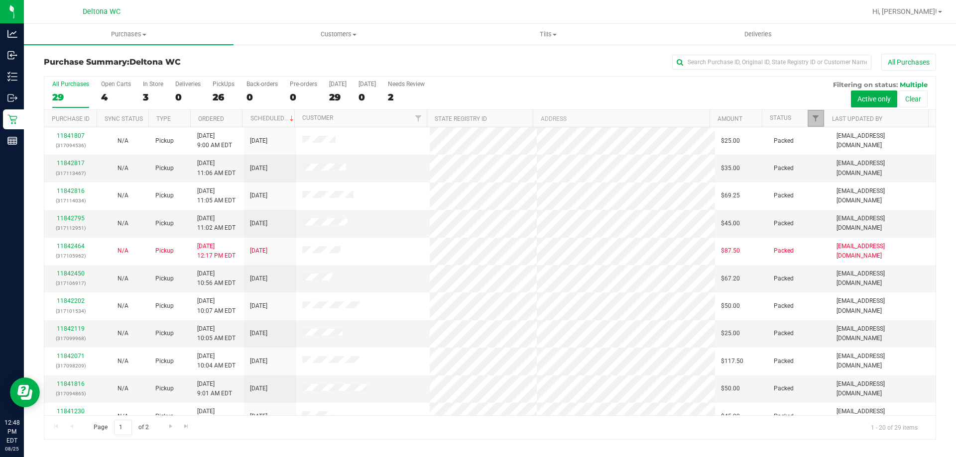
click at [816, 125] on link "Filter" at bounding box center [815, 118] width 16 height 17
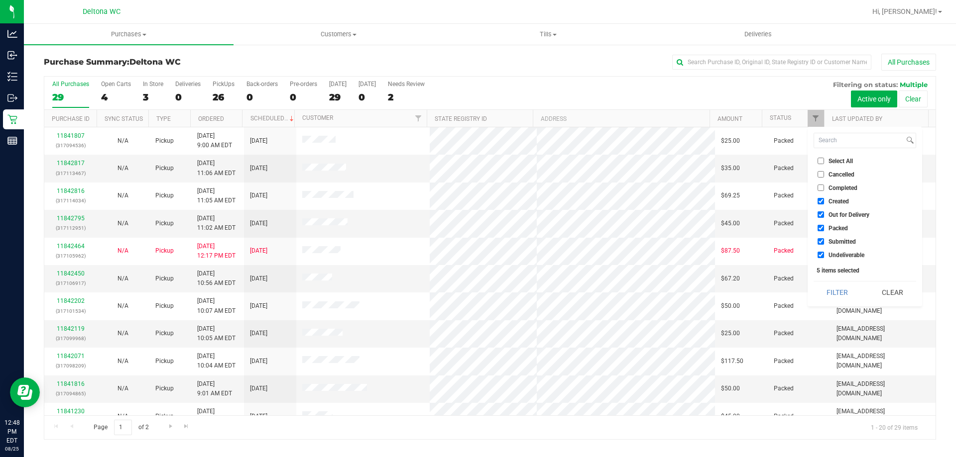
click at [822, 200] on input "Created" at bounding box center [820, 201] width 6 height 6
checkbox input "false"
click at [818, 215] on input "Out for Delivery" at bounding box center [820, 215] width 6 height 6
checkbox input "false"
click at [825, 227] on label "Packed" at bounding box center [832, 228] width 30 height 6
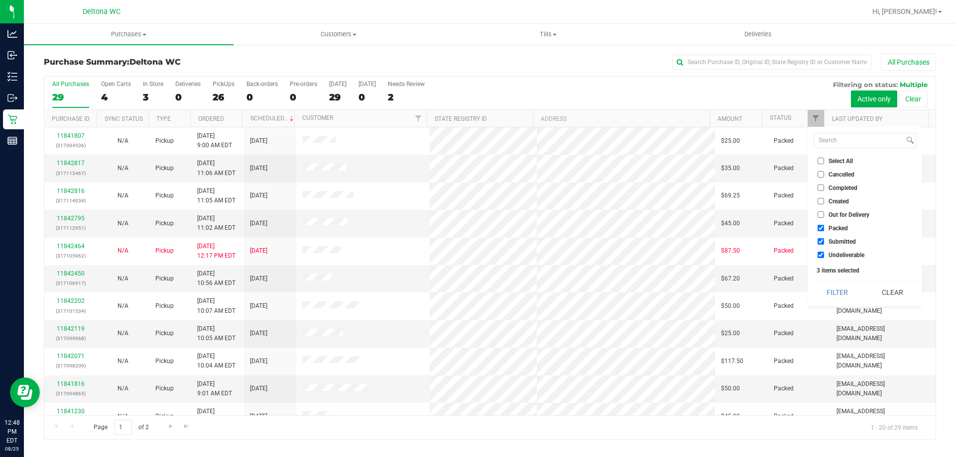
click at [824, 227] on input "Packed" at bounding box center [820, 228] width 6 height 6
checkbox input "false"
click at [822, 256] on input "Undeliverable" at bounding box center [820, 255] width 6 height 6
checkbox input "false"
click at [830, 286] on button "Filter" at bounding box center [837, 293] width 48 height 22
